Goal: Navigation & Orientation: Find specific page/section

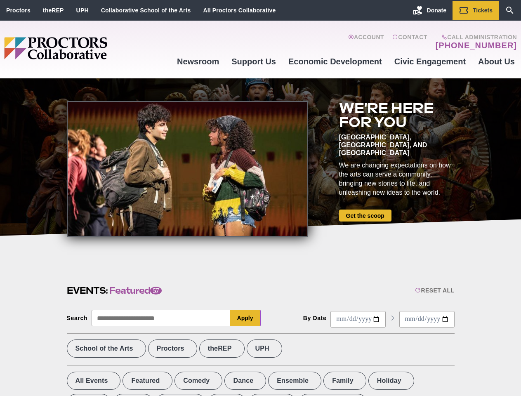
click at [261, 198] on div at bounding box center [188, 169] width 242 height 136
click at [434, 291] on div "Reset All" at bounding box center [434, 290] width 39 height 7
click at [246, 318] on button "Apply" at bounding box center [245, 318] width 31 height 17
